Goal: Find contact information: Find contact information

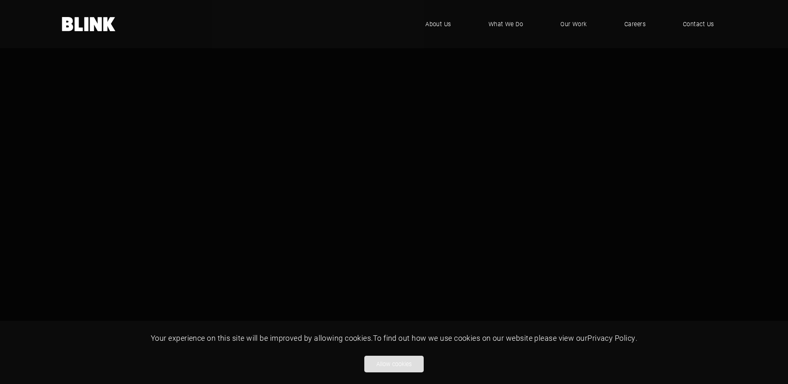
click at [395, 362] on button "Allow cookies" at bounding box center [393, 363] width 59 height 17
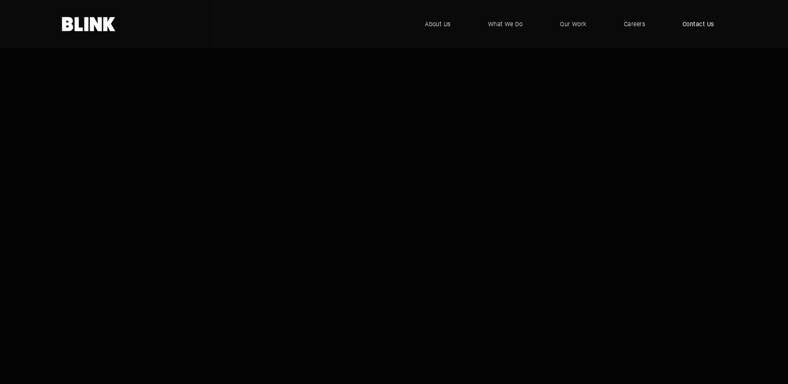
click at [710, 22] on span "Contact Us" at bounding box center [698, 24] width 32 height 9
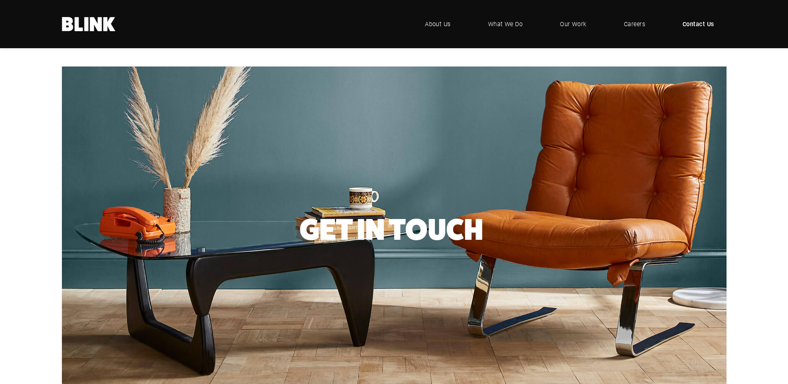
scroll to position [83, 0]
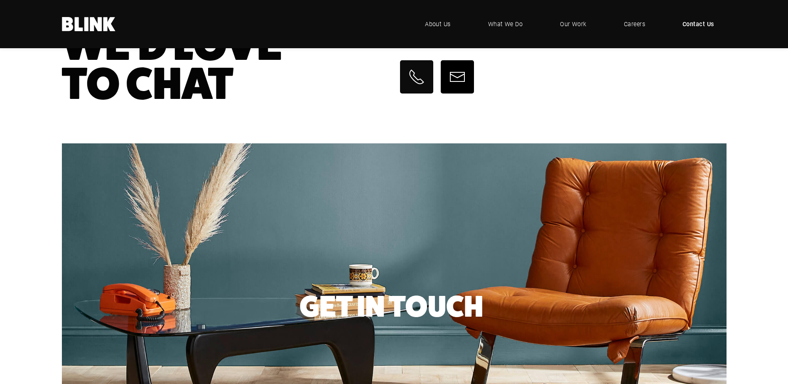
click at [459, 78] on icon at bounding box center [457, 77] width 17 height 17
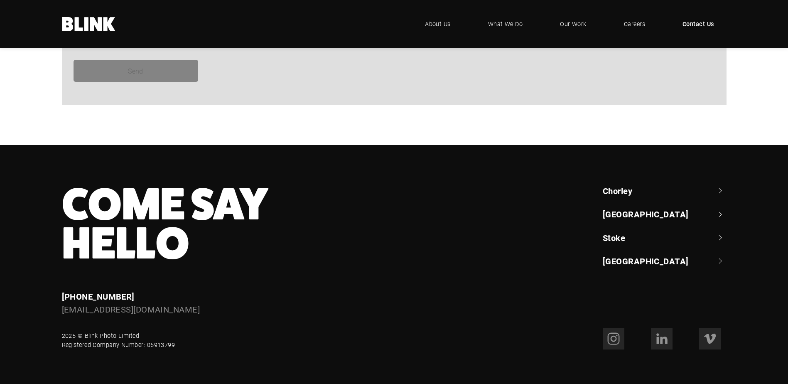
scroll to position [766, 0]
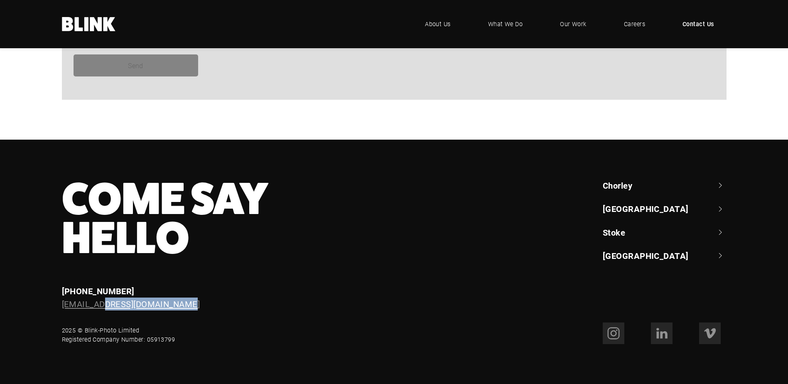
drag, startPoint x: 159, startPoint y: 302, endPoint x: 101, endPoint y: 303, distance: 57.3
click at [101, 303] on div "[EMAIL_ADDRESS][DOMAIN_NAME]" at bounding box center [259, 303] width 394 height 13
copy link "@[DOMAIN_NAME]"
